Goal: Check status: Check status

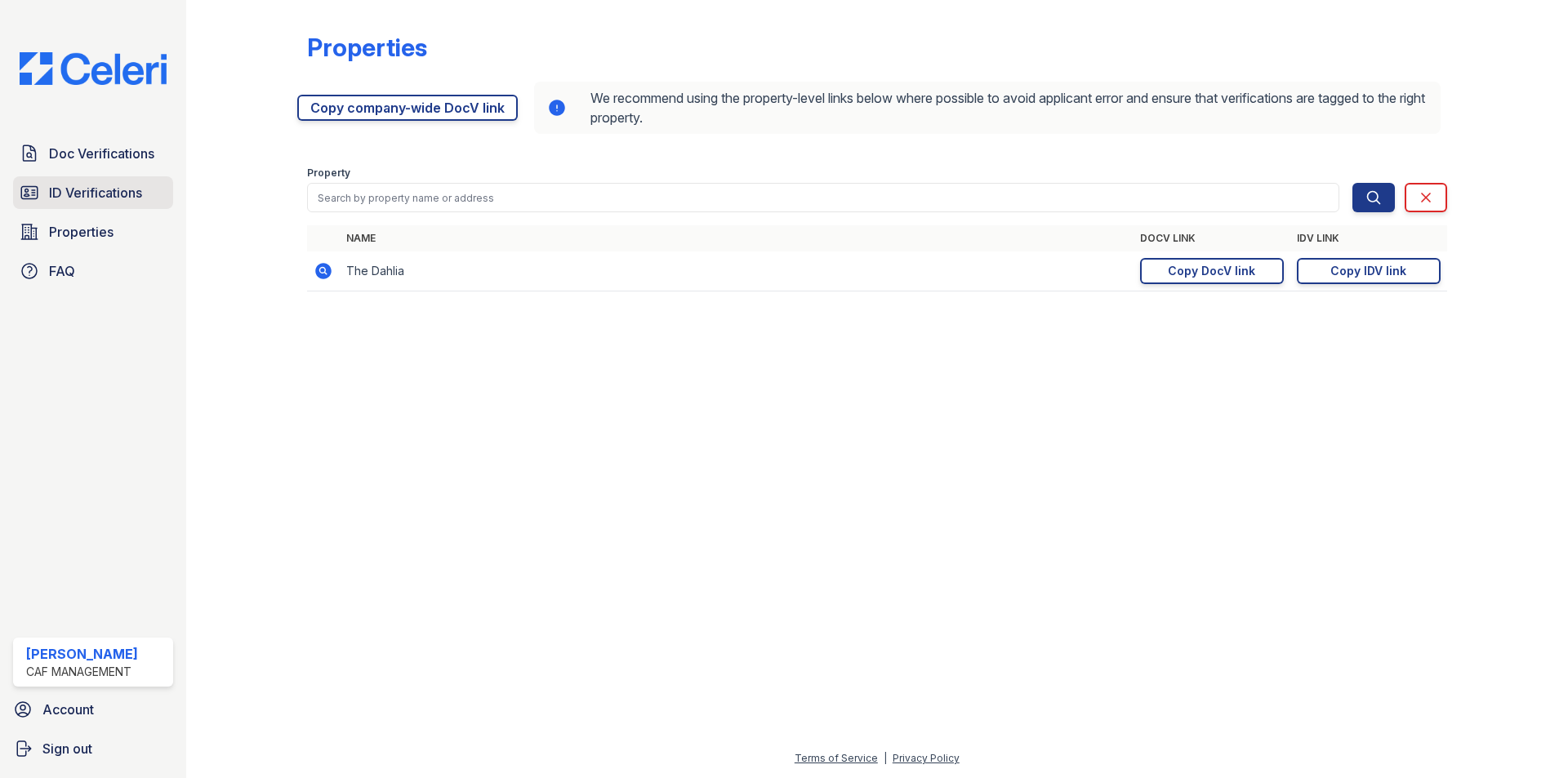
click at [105, 181] on link "ID Verifications" at bounding box center [93, 192] width 160 height 33
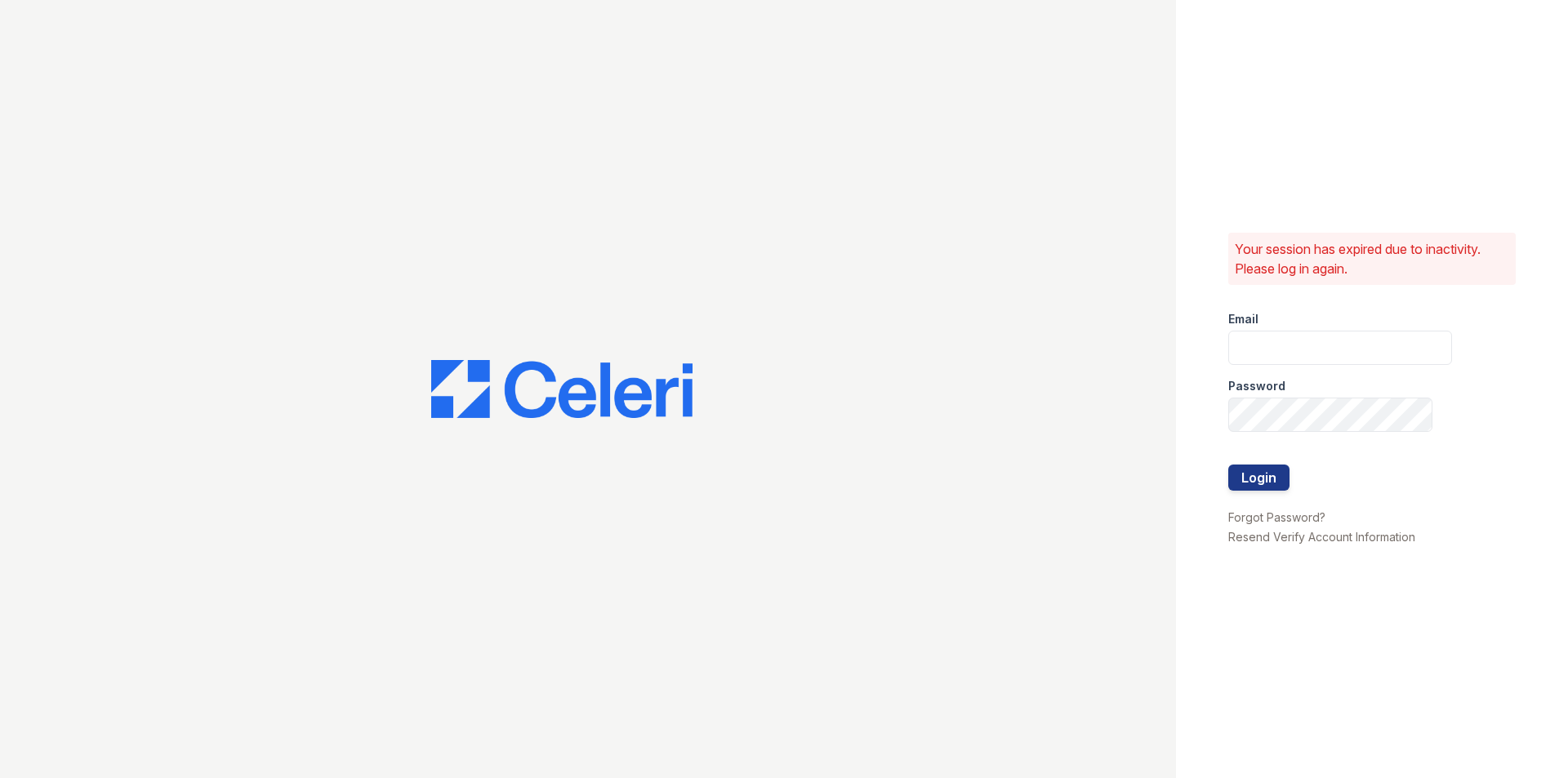
type input "dahlia1@cafmanagement.com"
click at [1253, 480] on button "Login" at bounding box center [1258, 478] width 61 height 26
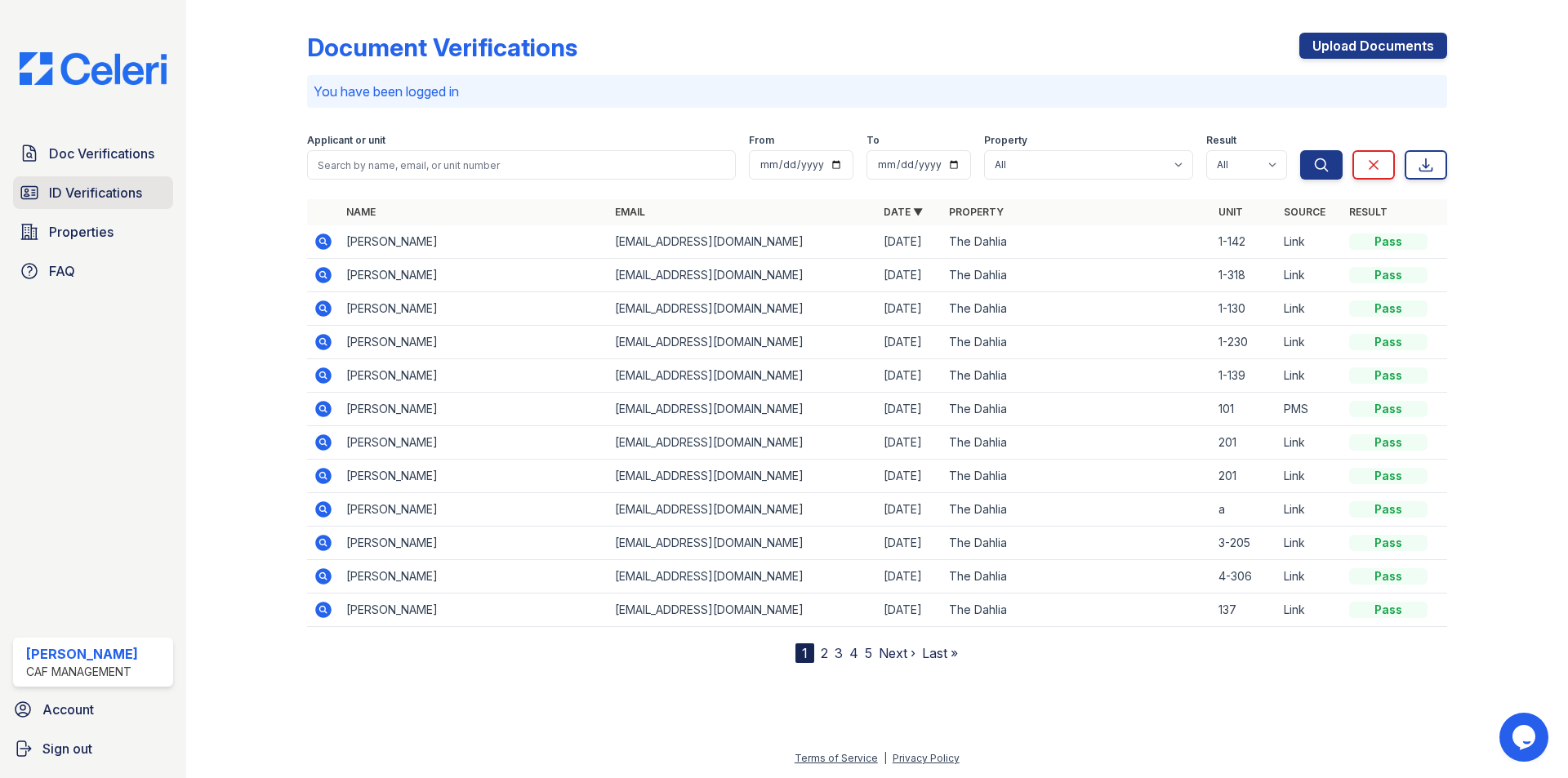
click at [57, 178] on link "ID Verifications" at bounding box center [93, 192] width 160 height 33
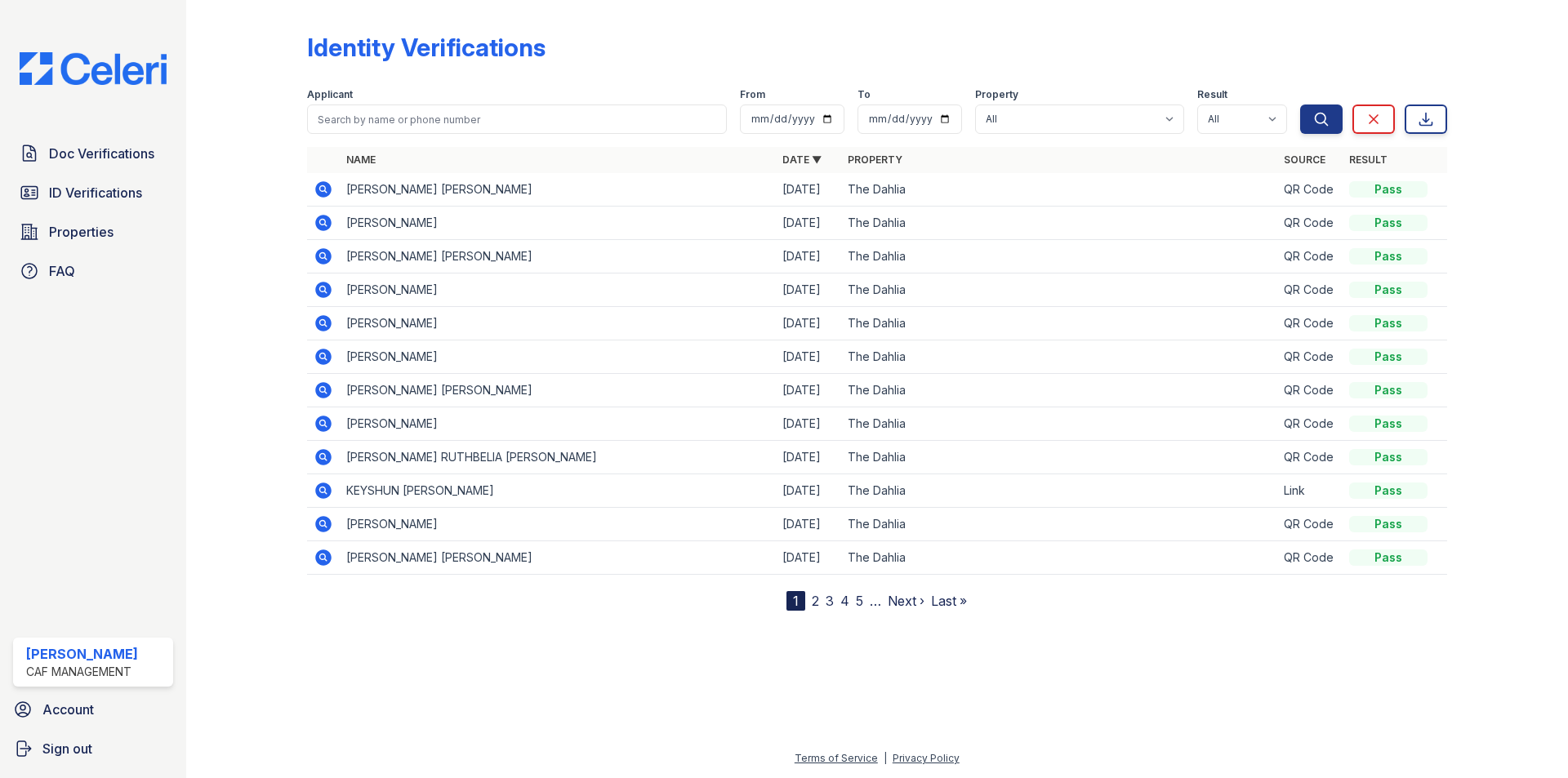
click at [324, 222] on icon at bounding box center [322, 221] width 4 height 4
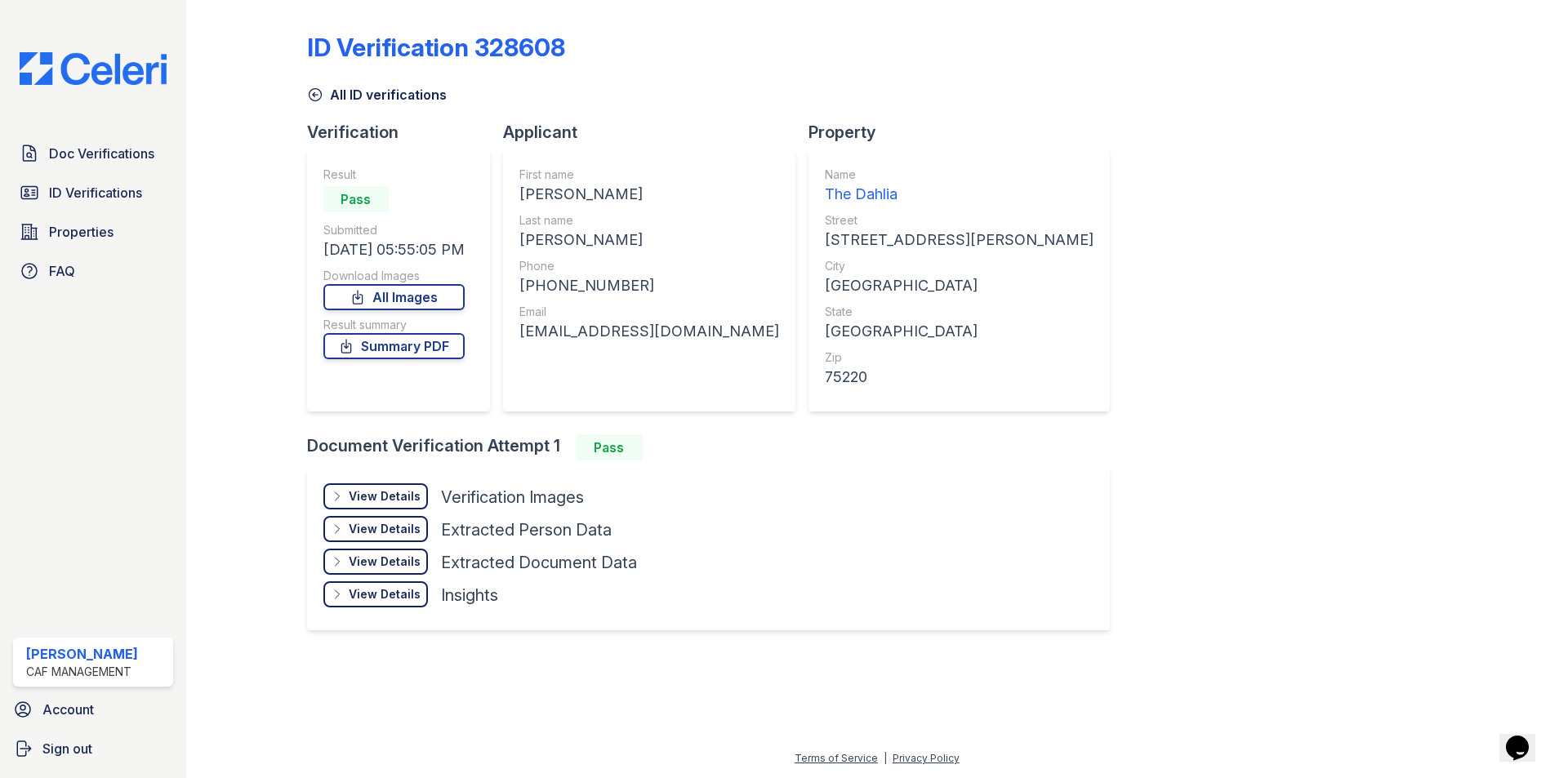
click at [385, 500] on div "View Details" at bounding box center [384, 496] width 72 height 17
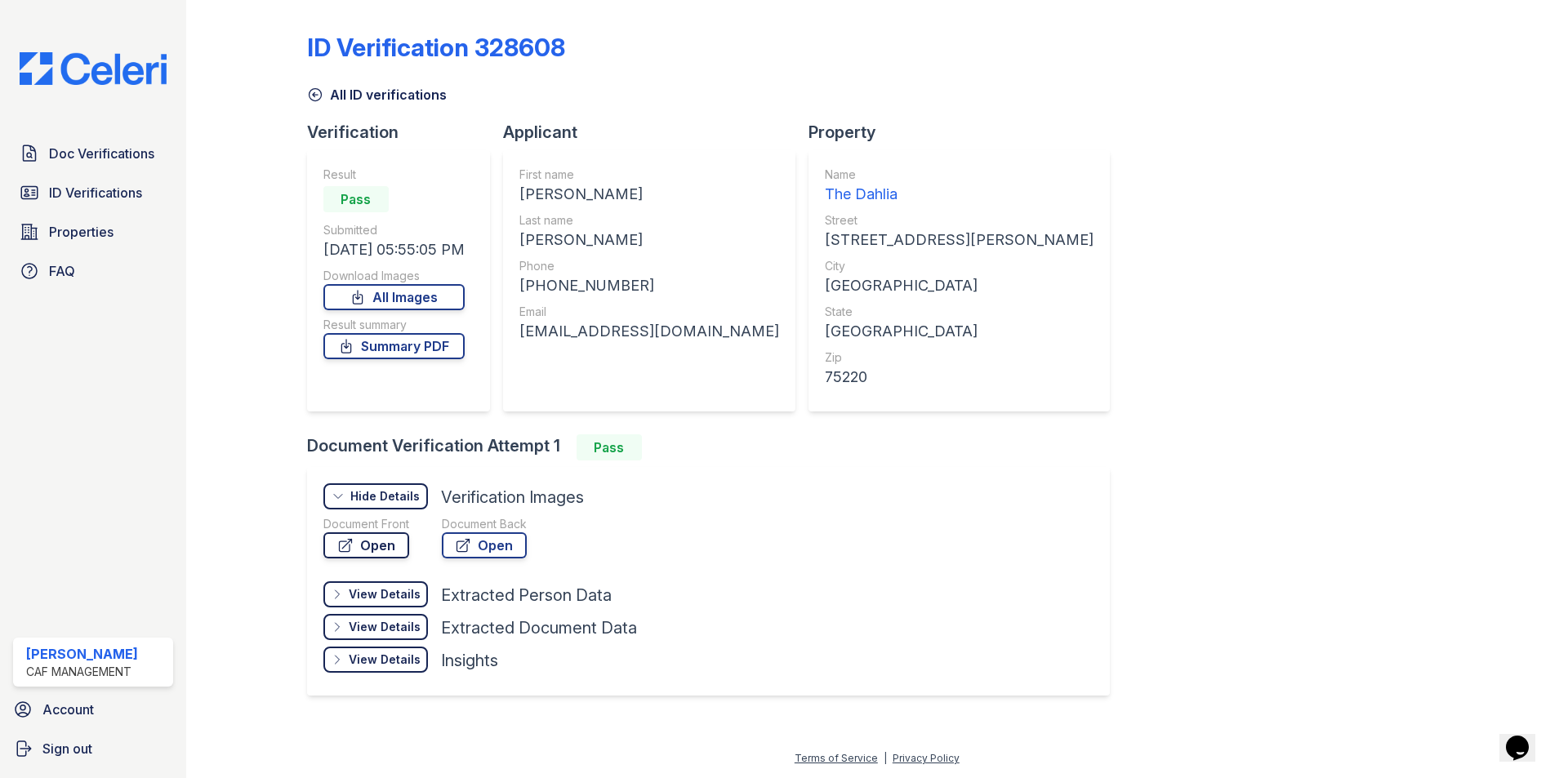
click at [376, 549] on link "Open" at bounding box center [366, 546] width 86 height 26
